Goal: Task Accomplishment & Management: Use online tool/utility

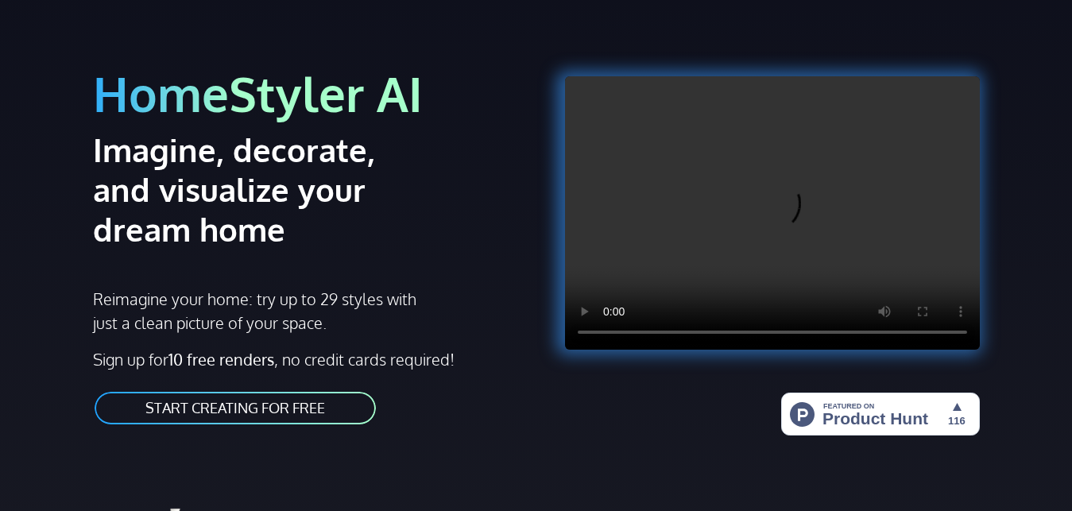
scroll to position [81, 0]
click at [463, 404] on div "HomeStyler AI Imagine, decorate, and visualize your dream home Reimagine your h…" at bounding box center [309, 229] width 453 height 432
click at [340, 423] on link "START CREATING FOR FREE" at bounding box center [235, 408] width 284 height 36
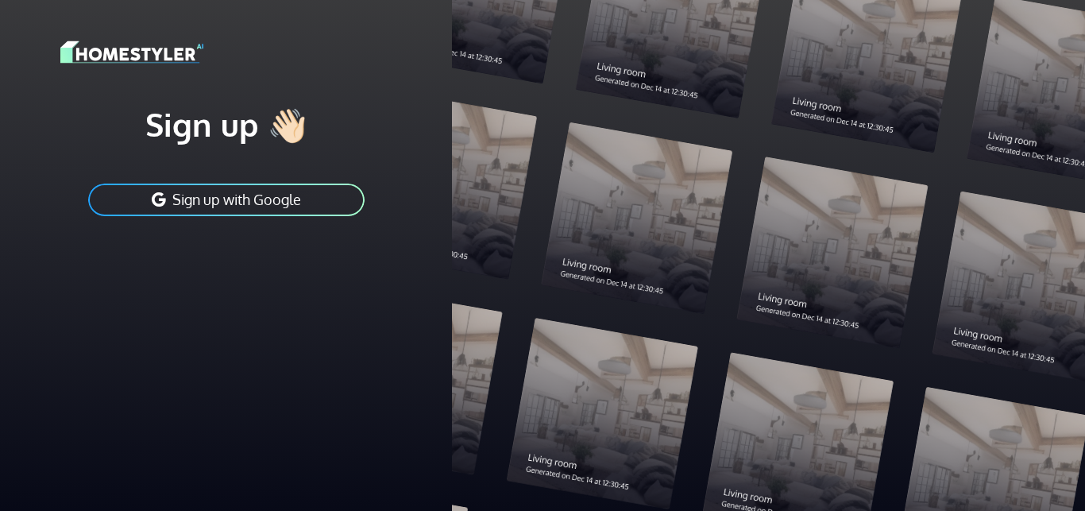
click at [286, 194] on button "Sign up with Google" at bounding box center [227, 200] width 280 height 36
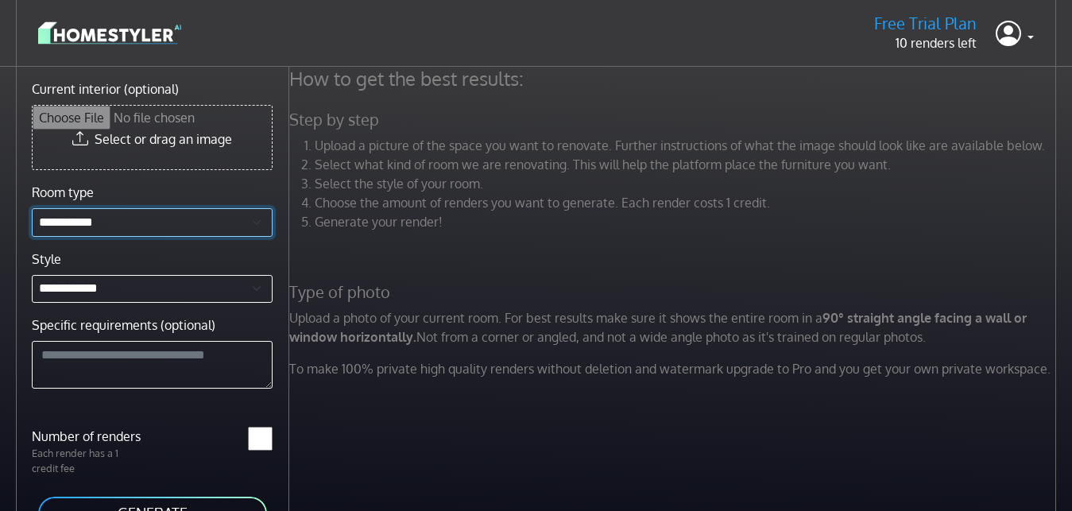
click at [155, 234] on select "**********" at bounding box center [152, 222] width 241 height 29
drag, startPoint x: 155, startPoint y: 234, endPoint x: 772, endPoint y: 392, distance: 637.3
click at [772, 392] on div "How to get the best results: Step by step Upload a picture of the space you wan…" at bounding box center [680, 322] width 782 height 511
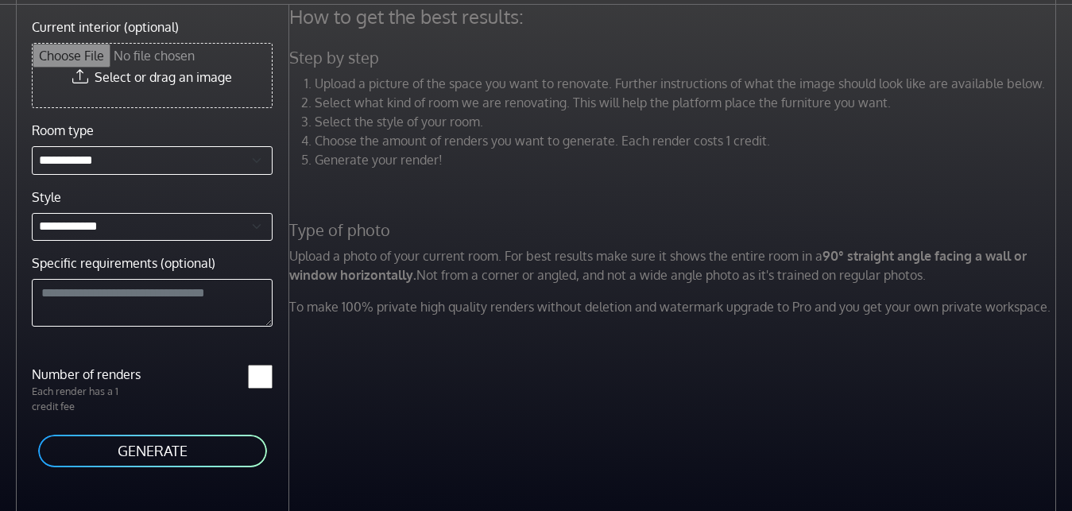
scroll to position [67, 0]
